Goal: Book appointment/travel/reservation

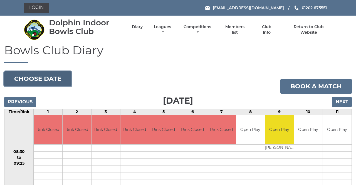
click at [56, 80] on button "Choose date" at bounding box center [37, 78] width 67 height 15
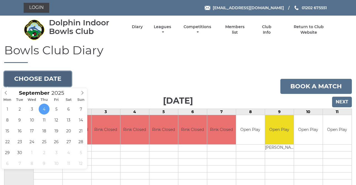
type input "[DATE]"
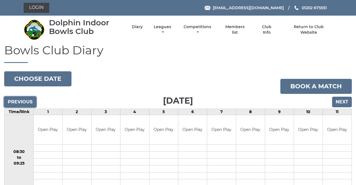
click at [24, 105] on input "Previous" at bounding box center [20, 102] width 32 height 11
click at [346, 102] on input "Next" at bounding box center [342, 102] width 20 height 11
click at [343, 102] on input "Next" at bounding box center [342, 102] width 20 height 11
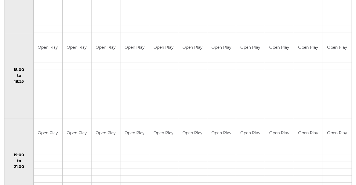
scroll to position [540, 0]
